Goal: Task Accomplishment & Management: Use online tool/utility

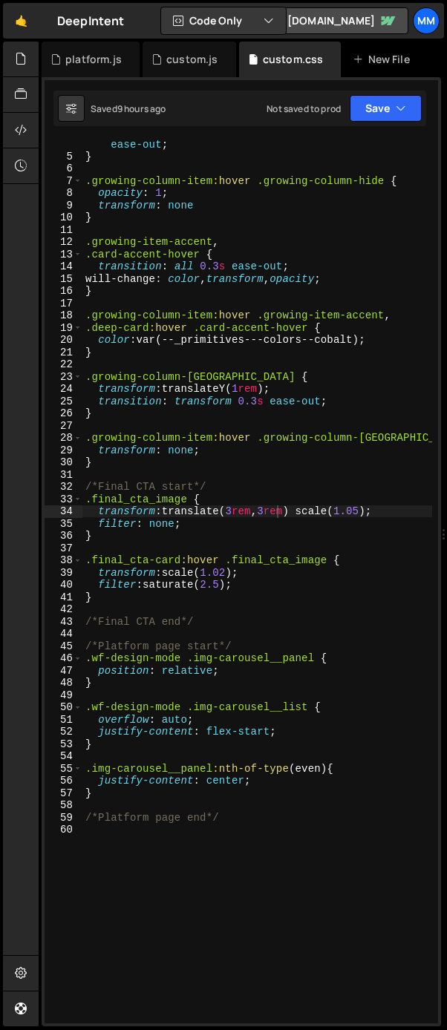
scroll to position [50, 0]
click at [119, 462] on div "transition : opacity 0.3 s ease-out , transform 0.3 s ease-out ; } .growing-col…" at bounding box center [257, 585] width 350 height 921
type textarea "}"
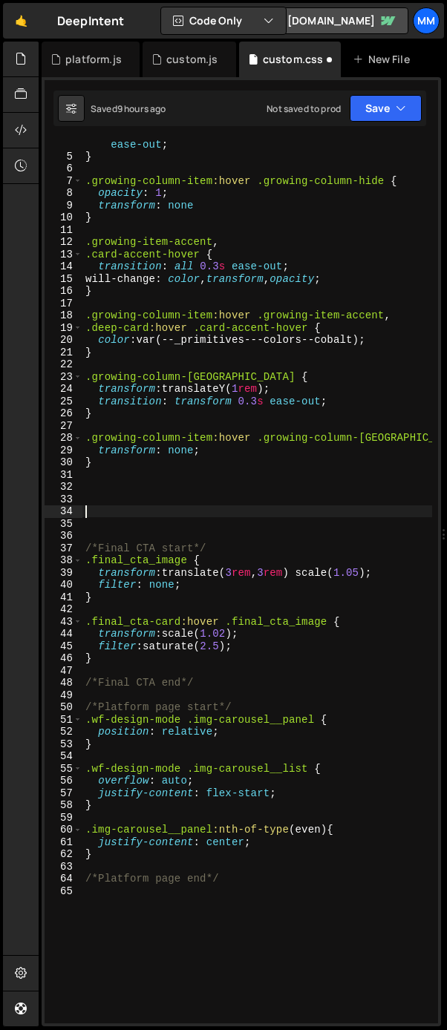
type textarea "/"
click at [332, 517] on div "transition : opacity 0.3 s ease-out , transform 0.3 s ease-out ; } .growing-col…" at bounding box center [257, 585] width 350 height 921
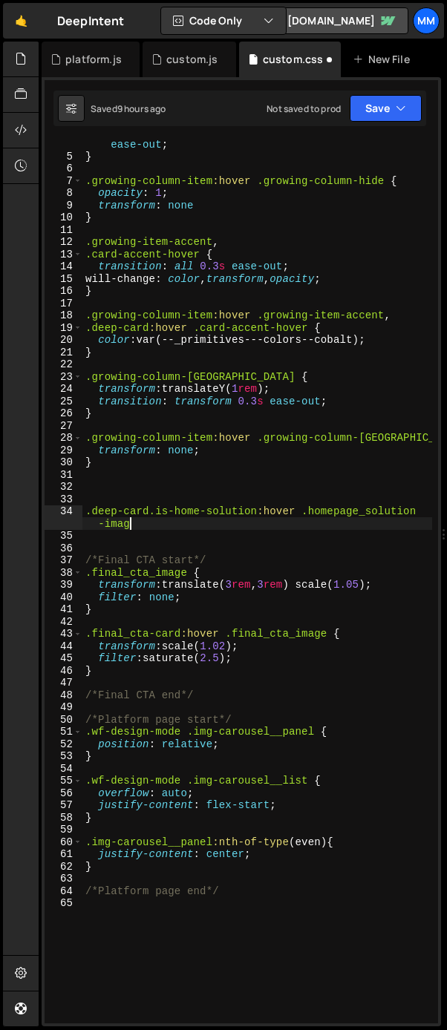
scroll to position [0, 24]
type textarea ".deep-card.is-home-solution:hover .homepage_solution-image.is-product{}"
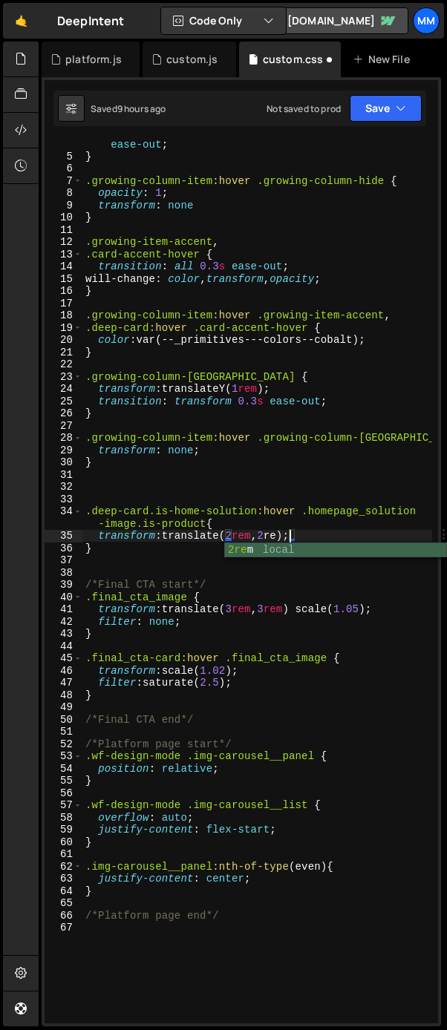
scroll to position [0, 13]
type textarea "transform: translate(2rem, 2rem);"
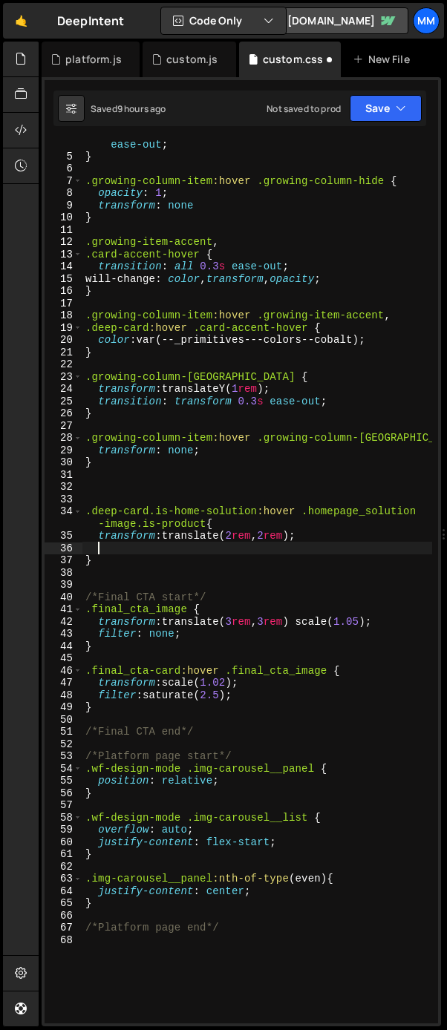
type textarea "t"
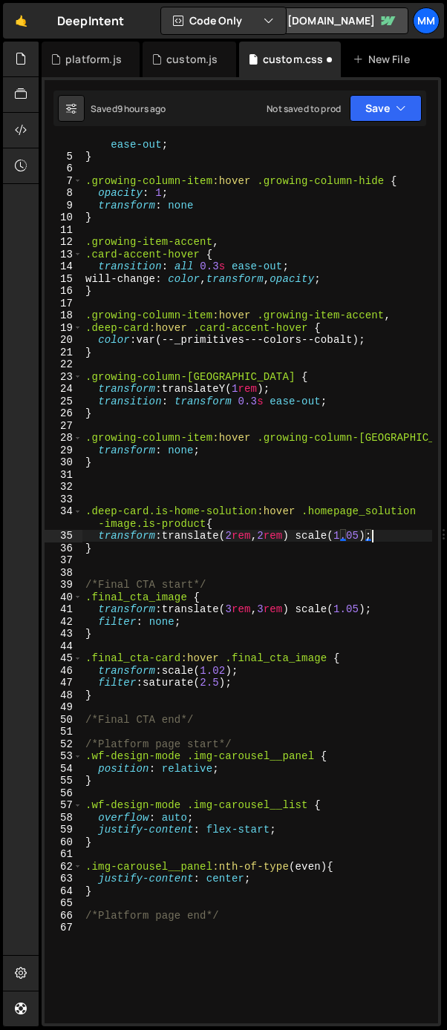
scroll to position [0, 19]
type textarea "transform: translate(2rem, 2rem) scale(1.05);"
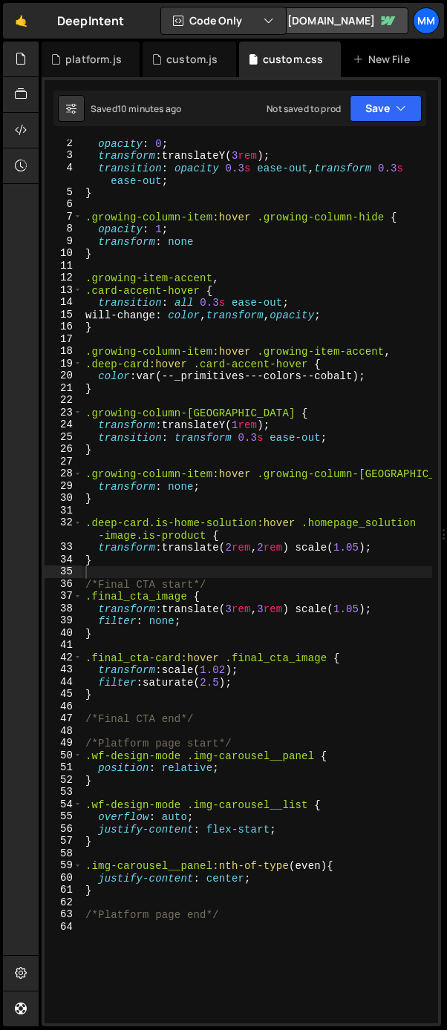
scroll to position [0, 0]
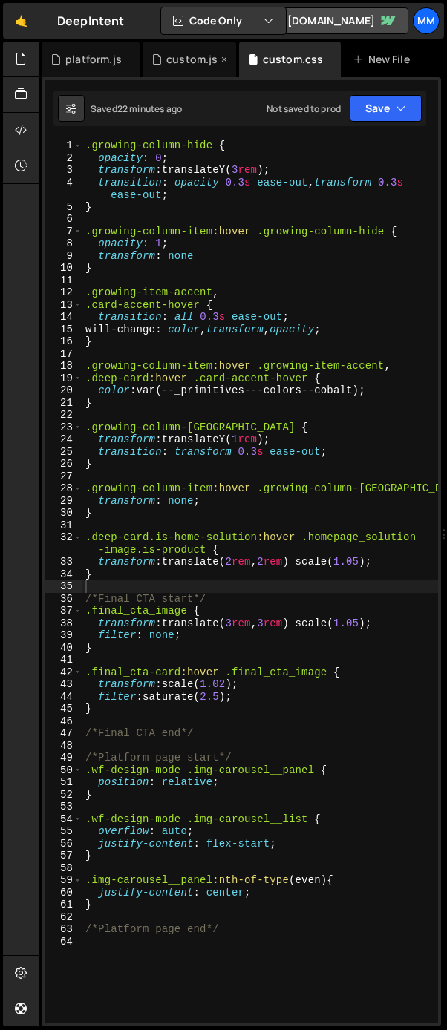
click at [174, 65] on div "custom.js" at bounding box center [191, 59] width 51 height 15
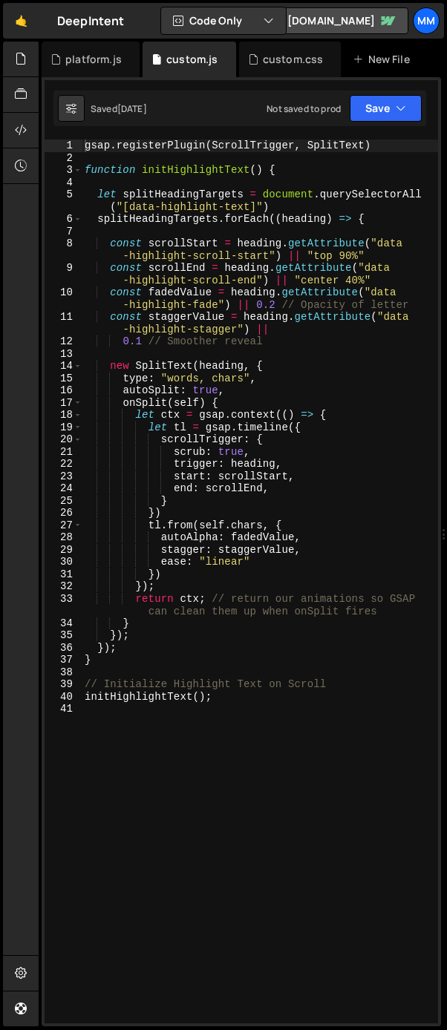
click at [252, 703] on div "gsap . registerPlugin ( ScrollTrigger , SplitText ) function initHighlightText …" at bounding box center [260, 594] width 356 height 909
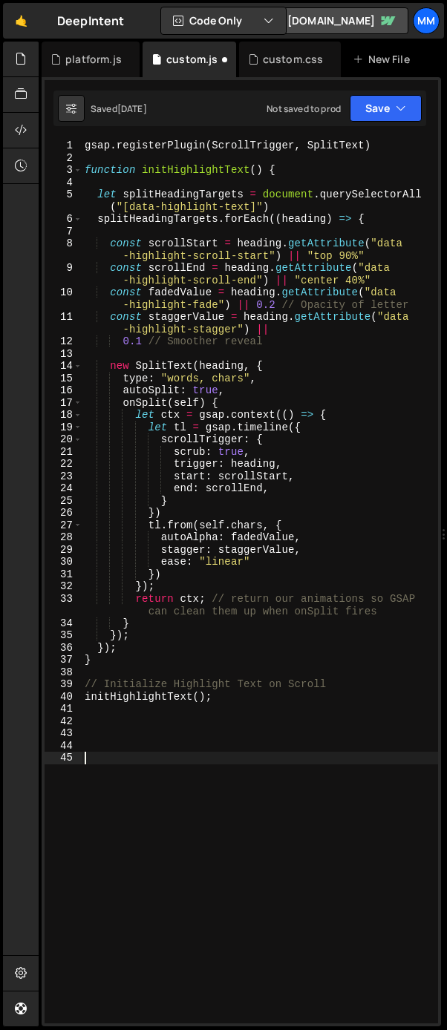
paste textarea "})"
type textarea "})"
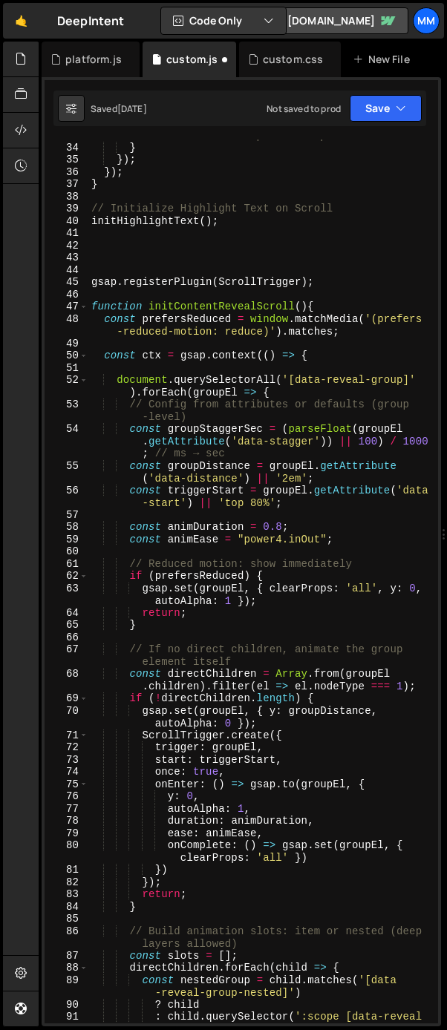
scroll to position [375, 0]
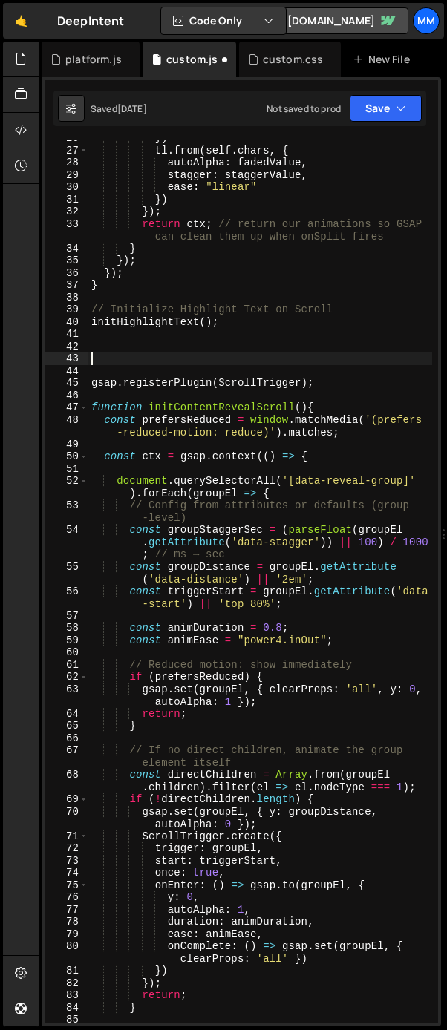
click at [128, 359] on div "}) tl . from ( self . chars , { autoAlpha : fadedValue , stagger : staggerValue…" at bounding box center [260, 592] width 344 height 921
click at [122, 373] on div "}) tl . from ( self . chars , { autoAlpha : fadedValue , stagger : staggerValue…" at bounding box center [260, 592] width 344 height 921
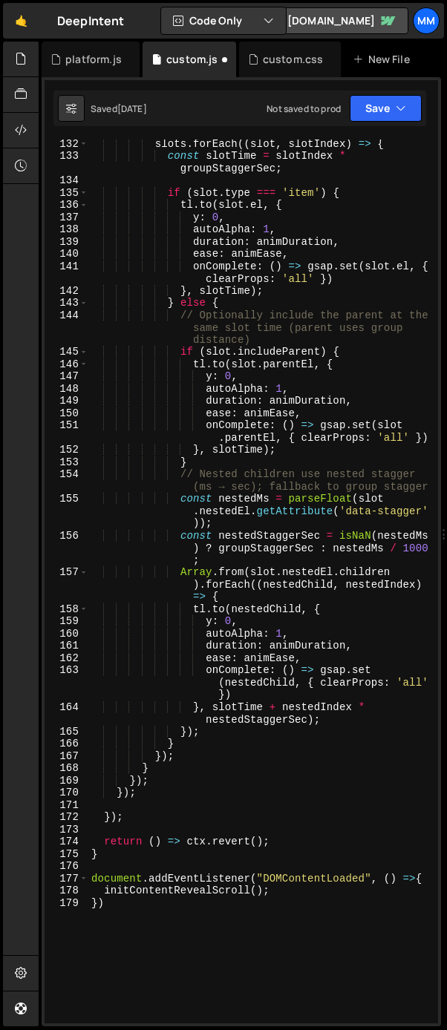
scroll to position [2121, 0]
drag, startPoint x: 278, startPoint y: 890, endPoint x: 105, endPoint y: 891, distance: 173.0
click at [105, 891] on div "slots . forEach (( slot , slotIndex ) => { const slotTime = slotIndex * groupSt…" at bounding box center [260, 591] width 344 height 909
type textarea "initContentRevealScroll();"
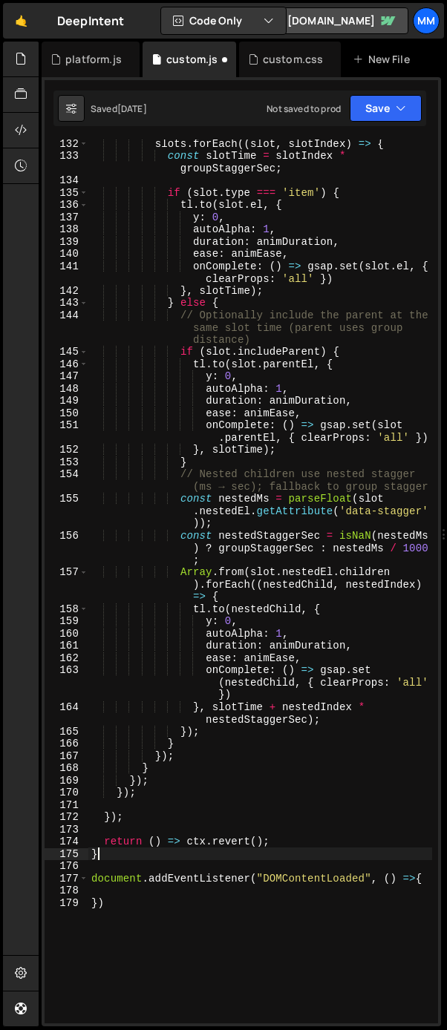
click at [118, 860] on div "slots . forEach (( slot , slotIndex ) => { const slotTime = slotIndex * groupSt…" at bounding box center [260, 591] width 344 height 909
type textarea "}"
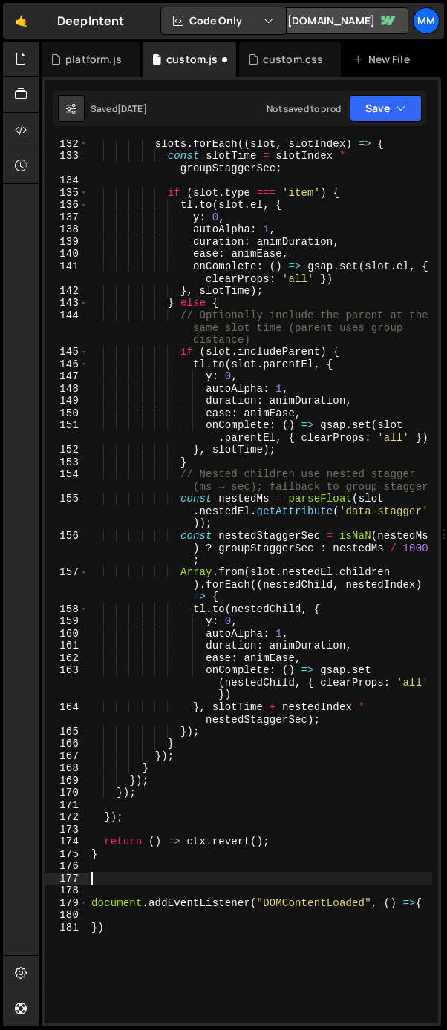
paste textarea "initContentRevealScroll();"
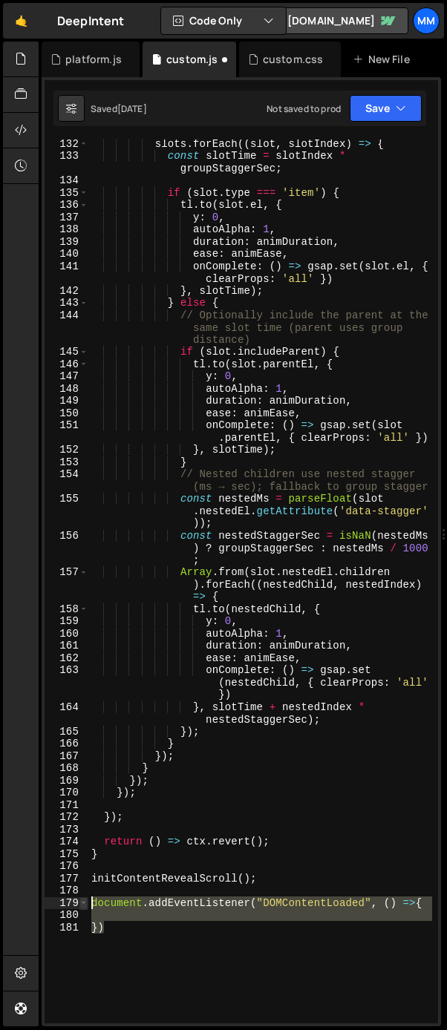
drag, startPoint x: 148, startPoint y: 934, endPoint x: 87, endPoint y: 906, distance: 67.1
click at [87, 906] on div "initContentRevealScroll(); 132 133 134 135 136 137 138 139 140 141 142 143 144 …" at bounding box center [241, 582] width 393 height 884
type textarea "document.addEventListener("DOMContentLoaded", () =>{"
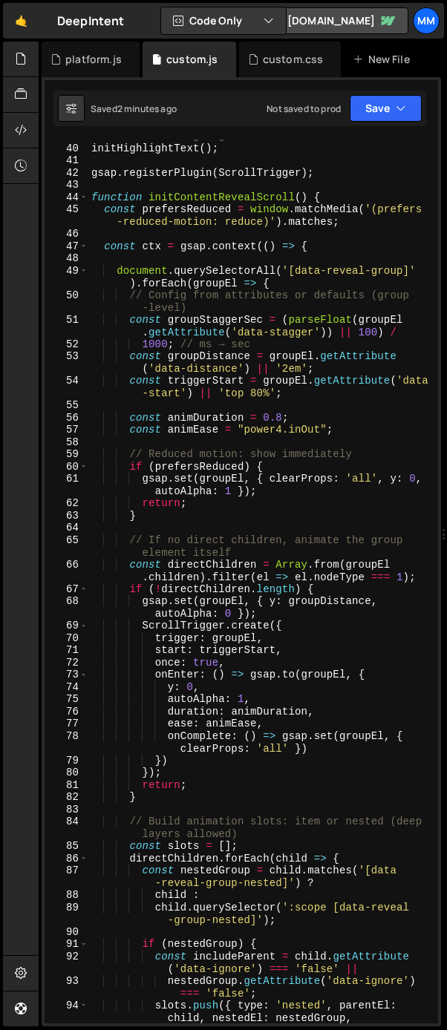
scroll to position [484, 0]
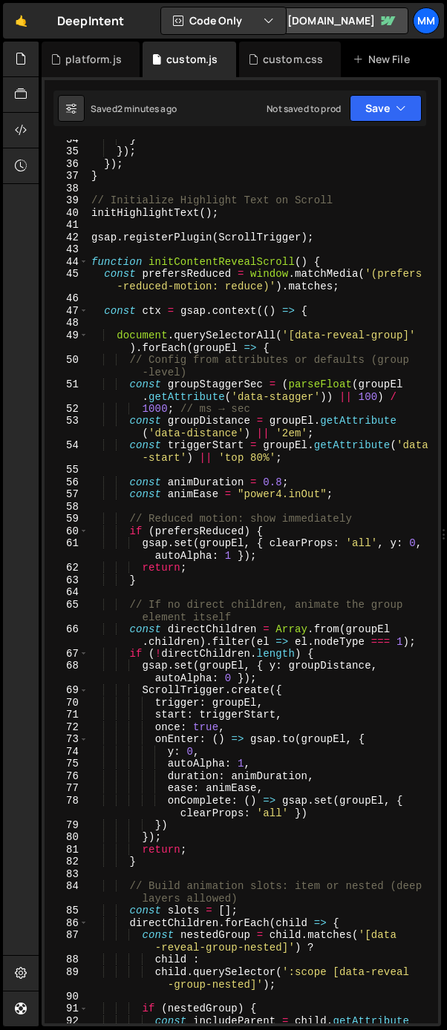
click at [249, 210] on div "} }) ; }) ; } // Initialize Highlight Text on Scroll initHighlightText ( ) ; gs…" at bounding box center [260, 593] width 344 height 921
type textarea "initHighlightText();"
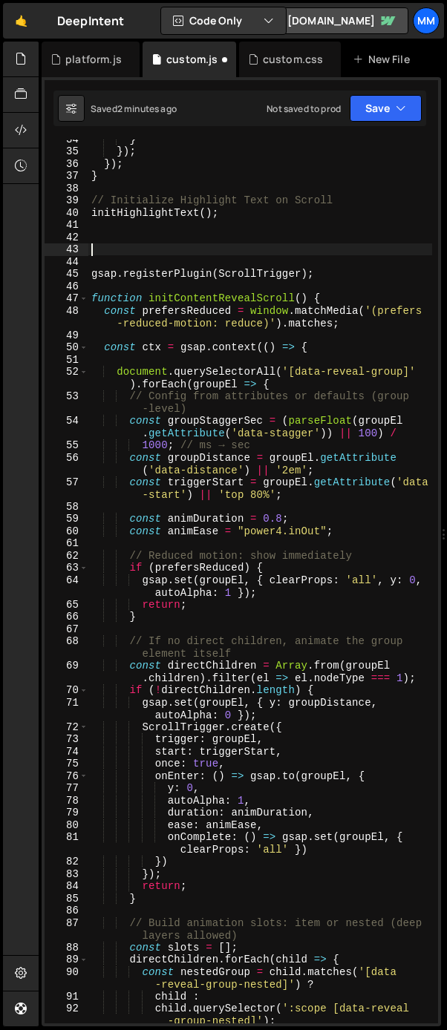
click at [255, 492] on div "} }) ; }) ; } // Initialize Highlight Text on Scroll initHighlightText ( ) ; gs…" at bounding box center [260, 587] width 344 height 909
click at [303, 528] on div "} }) ; }) ; } // Initialize Highlight Text on Scroll initHighlightText ( ) ; gs…" at bounding box center [260, 587] width 344 height 909
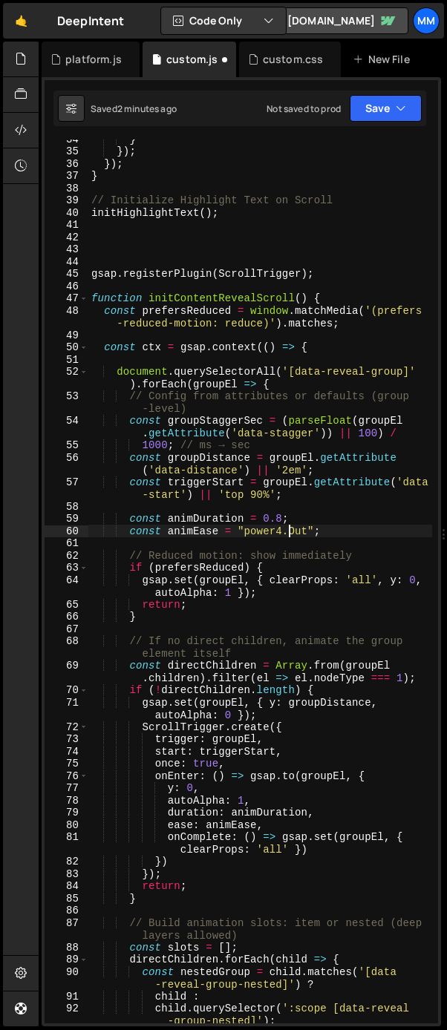
scroll to position [0, 15]
click at [360, 531] on div "} }) ; }) ; } // Initialize Highlight Text on Scroll initHighlightText ( ) ; gs…" at bounding box center [260, 587] width 344 height 909
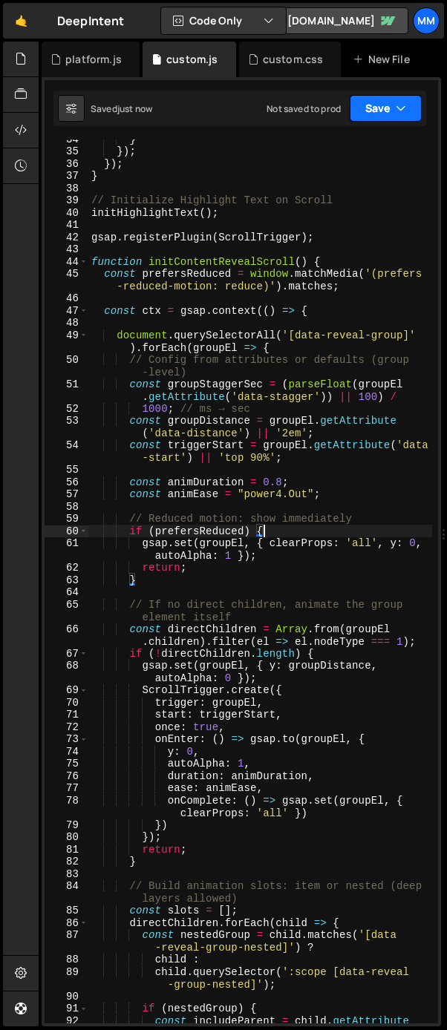
click at [373, 110] on button "Save" at bounding box center [386, 108] width 72 height 27
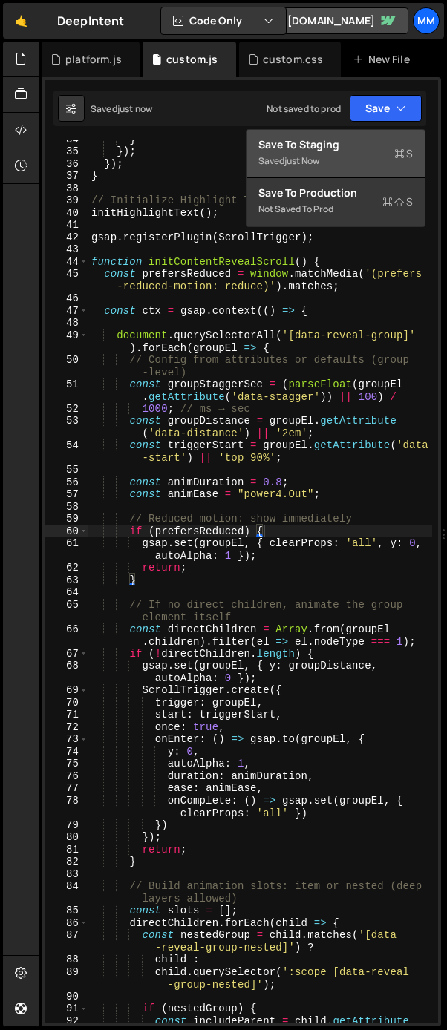
click at [352, 159] on div "Saved just now" at bounding box center [335, 161] width 154 height 18
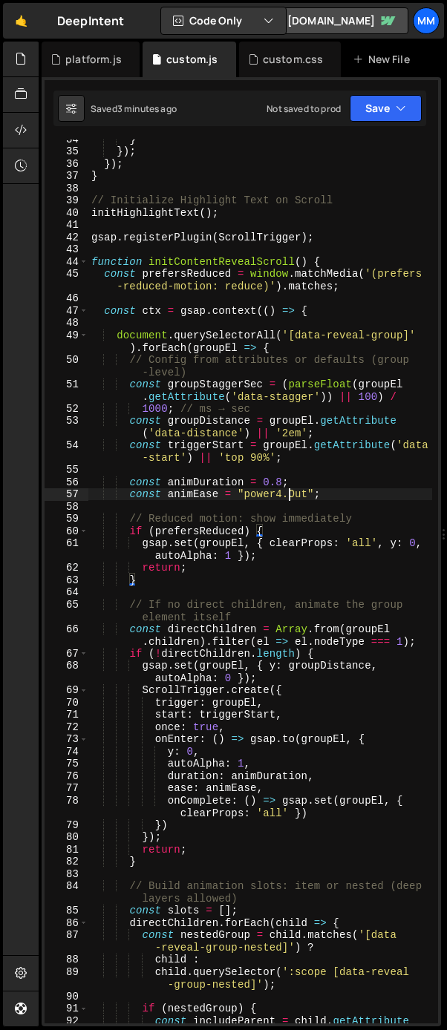
click at [289, 492] on div "} }) ; }) ; } // Initialize Highlight Text on Scroll initHighlightText ( ) ; gs…" at bounding box center [260, 593] width 344 height 921
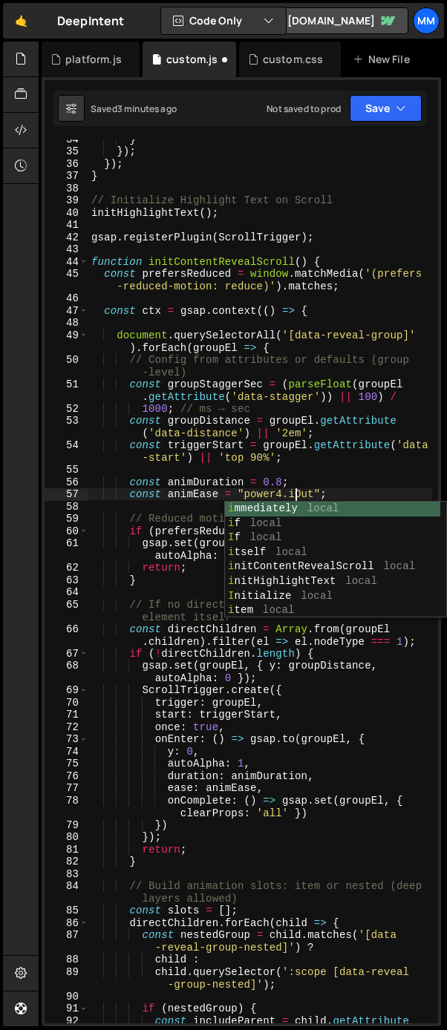
scroll to position [0, 14]
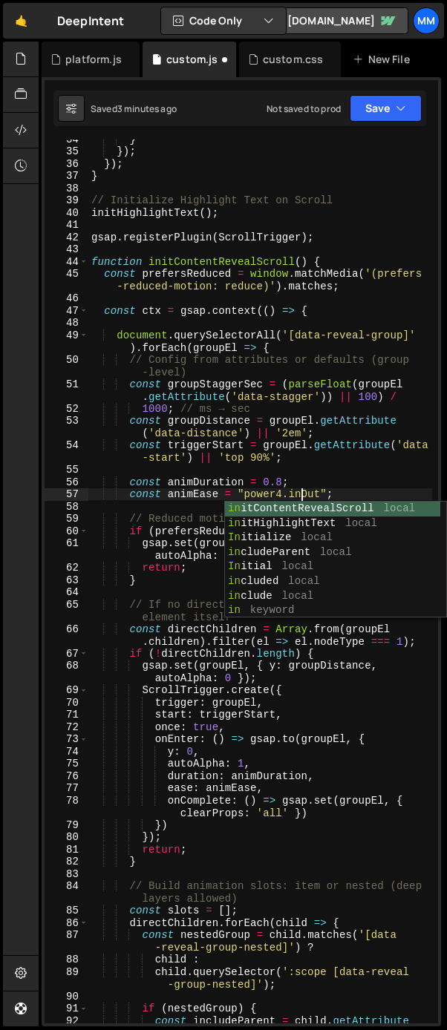
click at [365, 487] on div "} }) ; }) ; } // Initialize Highlight Text on Scroll initHighlightText ( ) ; gs…" at bounding box center [260, 593] width 344 height 921
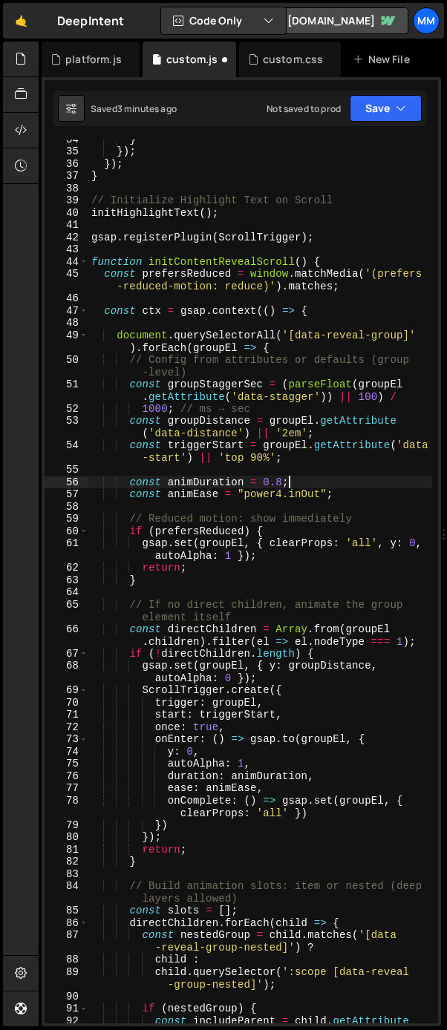
scroll to position [0, 13]
drag, startPoint x: 284, startPoint y: 496, endPoint x: 376, endPoint y: 564, distance: 114.0
click at [285, 496] on div "} }) ; }) ; } // Initialize Highlight Text on Scroll initHighlightText ( ) ; gs…" at bounding box center [260, 593] width 344 height 921
click at [343, 498] on div "} }) ; }) ; } // Initialize Highlight Text on Scroll initHighlightText ( ) ; gs…" at bounding box center [260, 593] width 344 height 921
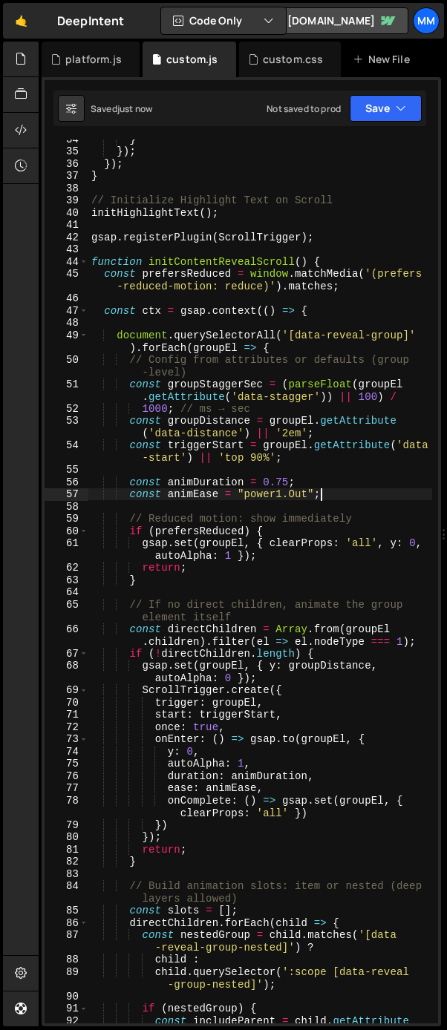
type textarea "const animEase = "power1.Out";"
click at [268, 61] on div "custom.css" at bounding box center [293, 59] width 61 height 15
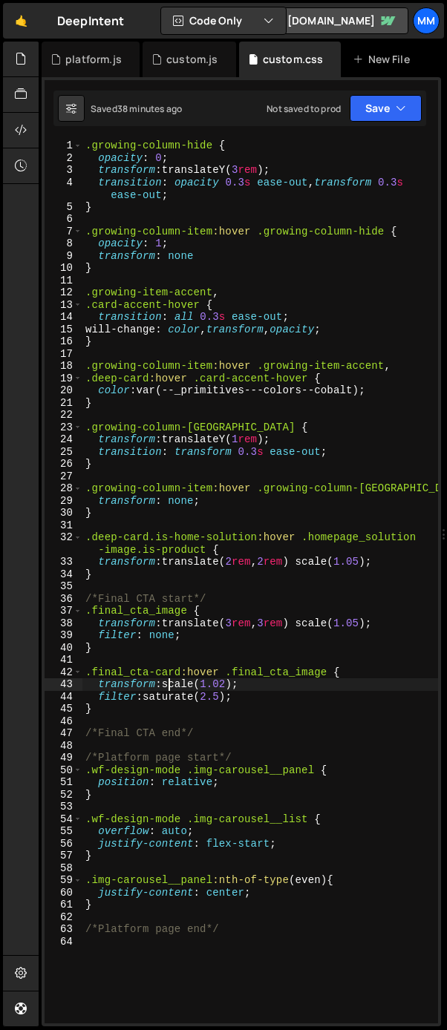
click at [170, 682] on div ".growing-column-hide { opacity : 0 ; transform : translateY( 3 rem ) ; transiti…" at bounding box center [260, 594] width 356 height 909
click at [238, 686] on div ".growing-column-hide { opacity : 0 ; transform : translateY( 3 rem ) ; transiti…" at bounding box center [260, 594] width 356 height 909
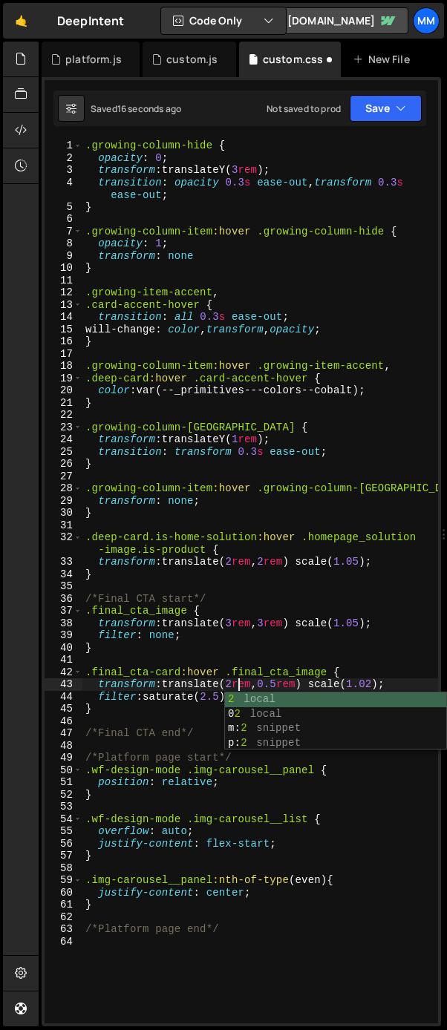
scroll to position [0, 11]
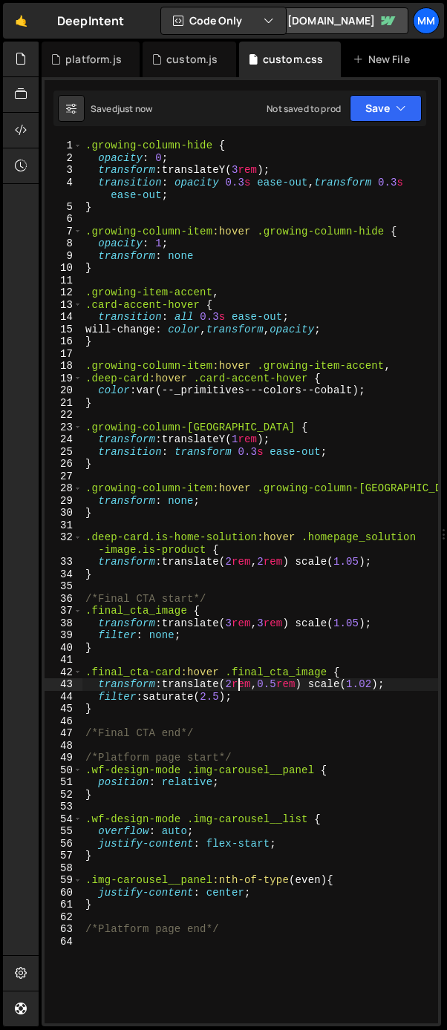
click at [286, 686] on div ".growing-column-hide { opacity : 0 ; transform : translateY( 3 rem ) ; transiti…" at bounding box center [260, 594] width 356 height 909
type textarea "transform: translate(0, 2rem) scale(1.02);"
